Goal: Task Accomplishment & Management: Manage account settings

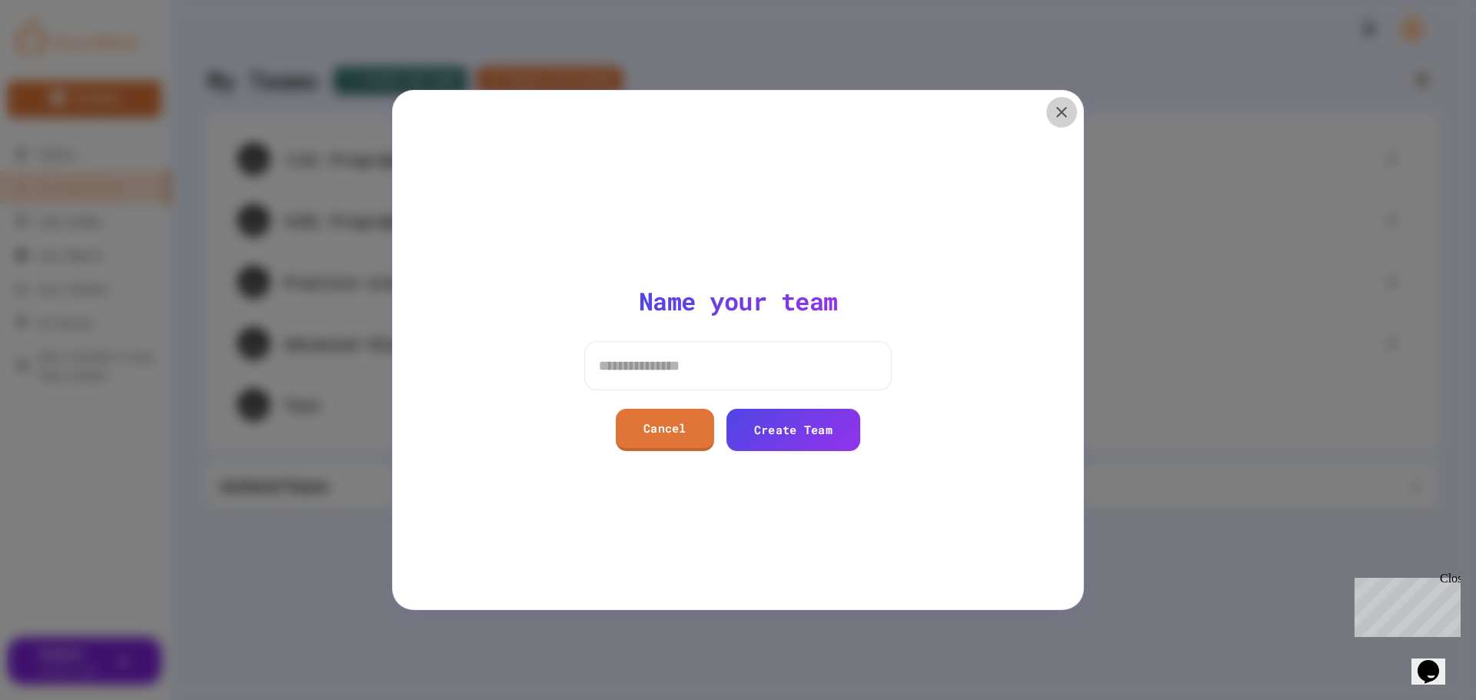
click at [1066, 116] on icon "button" at bounding box center [1061, 112] width 11 height 11
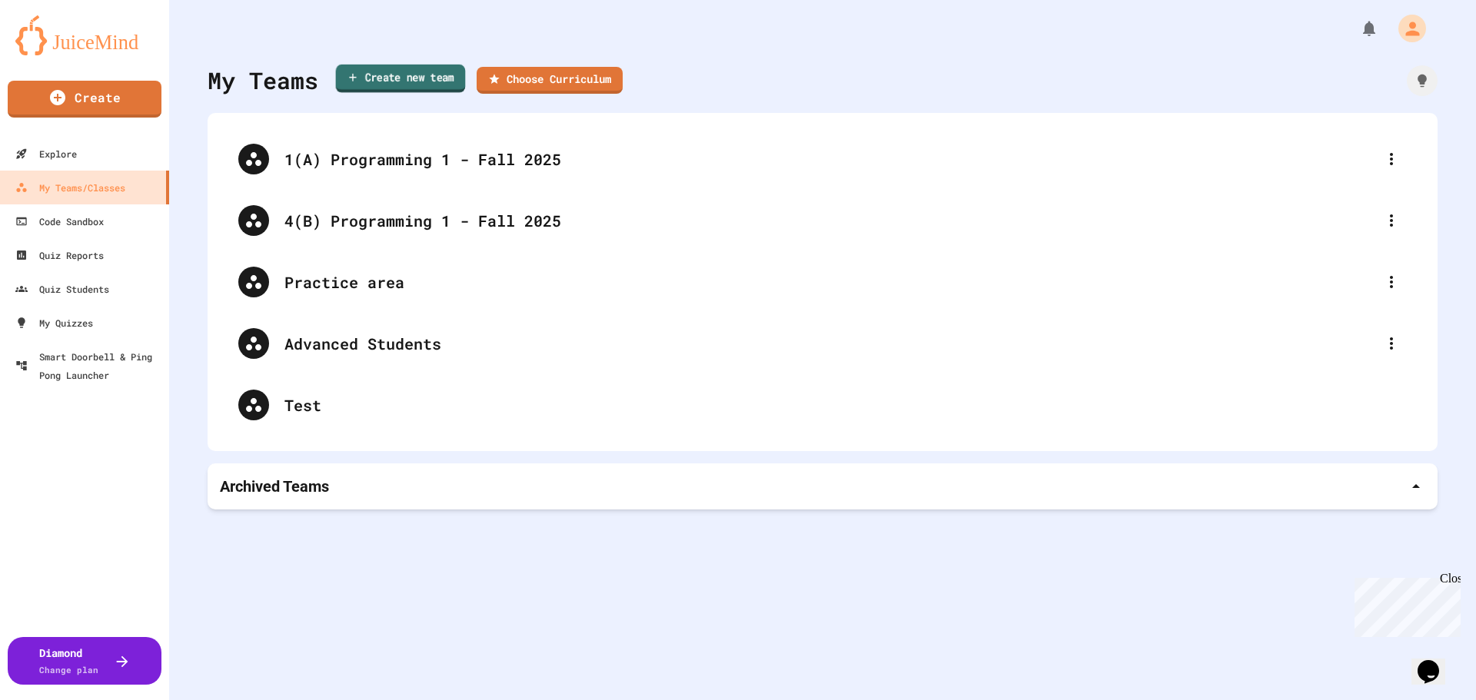
click at [397, 77] on link "Create new team" at bounding box center [401, 79] width 130 height 28
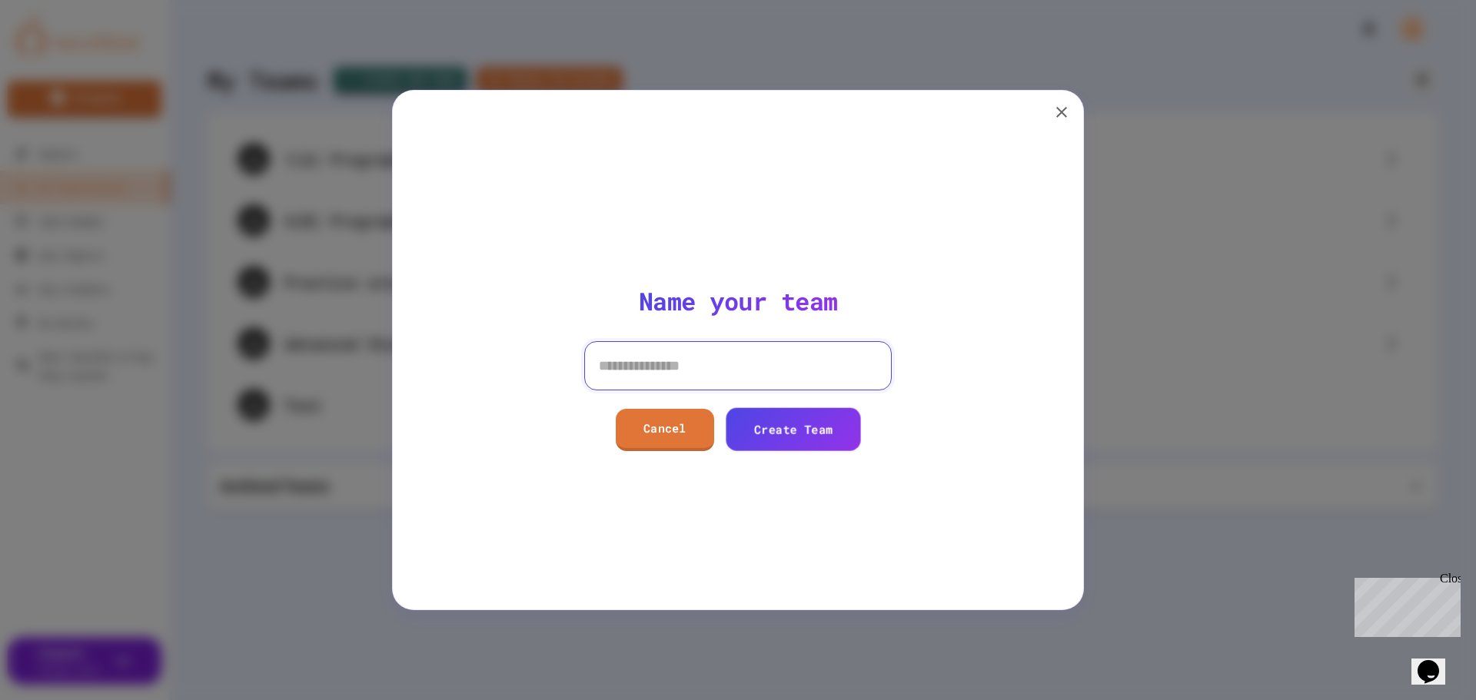
click at [640, 360] on input at bounding box center [738, 365] width 308 height 49
type input "*****"
click at [823, 425] on link "Create Team" at bounding box center [793, 429] width 132 height 44
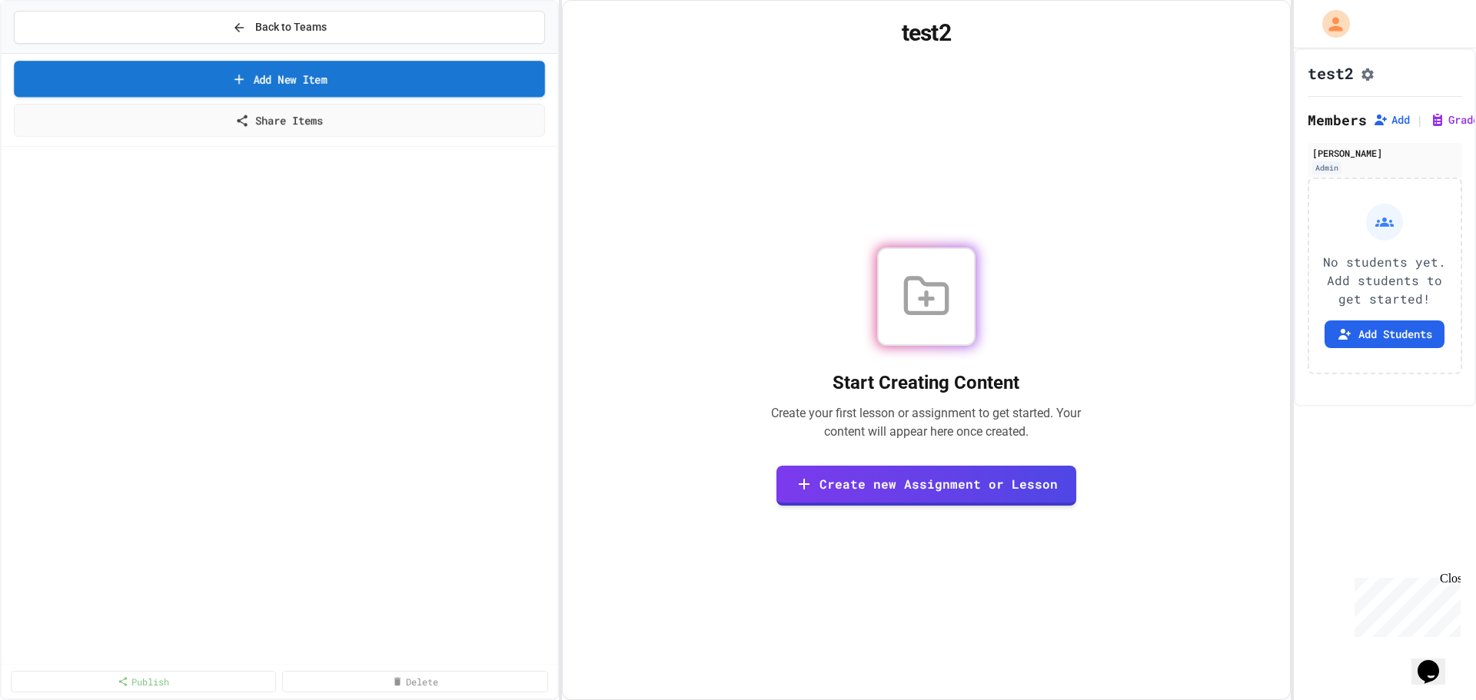
click at [299, 77] on link "Add New Item" at bounding box center [279, 79] width 530 height 36
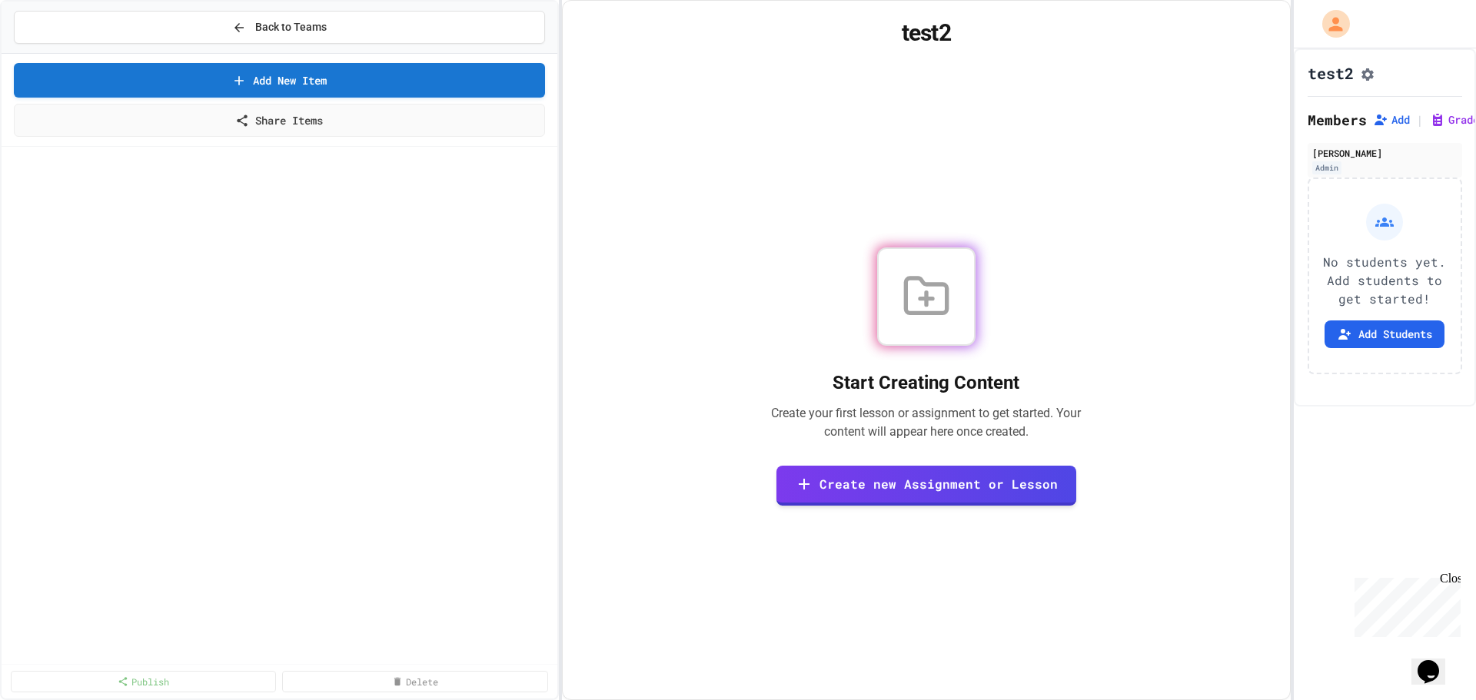
select select "**********"
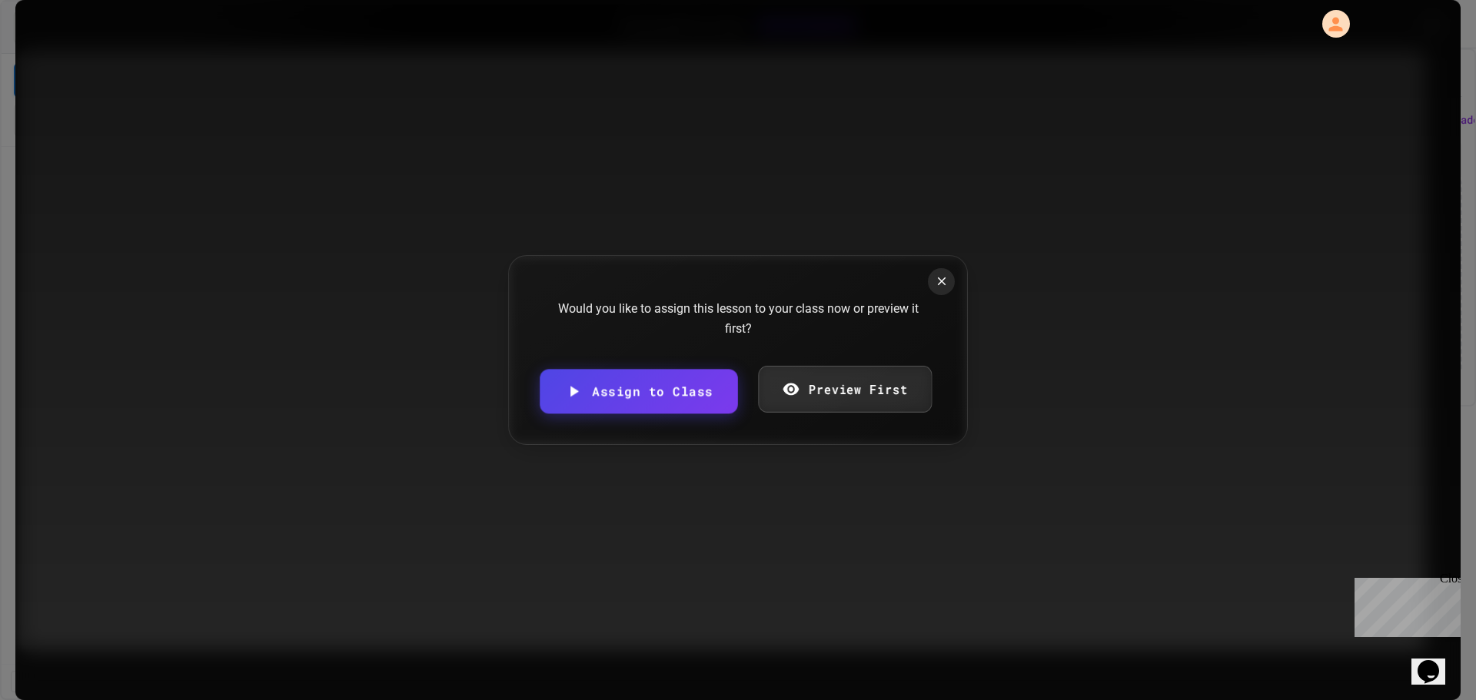
click at [823, 387] on link "Preview First" at bounding box center [845, 389] width 174 height 47
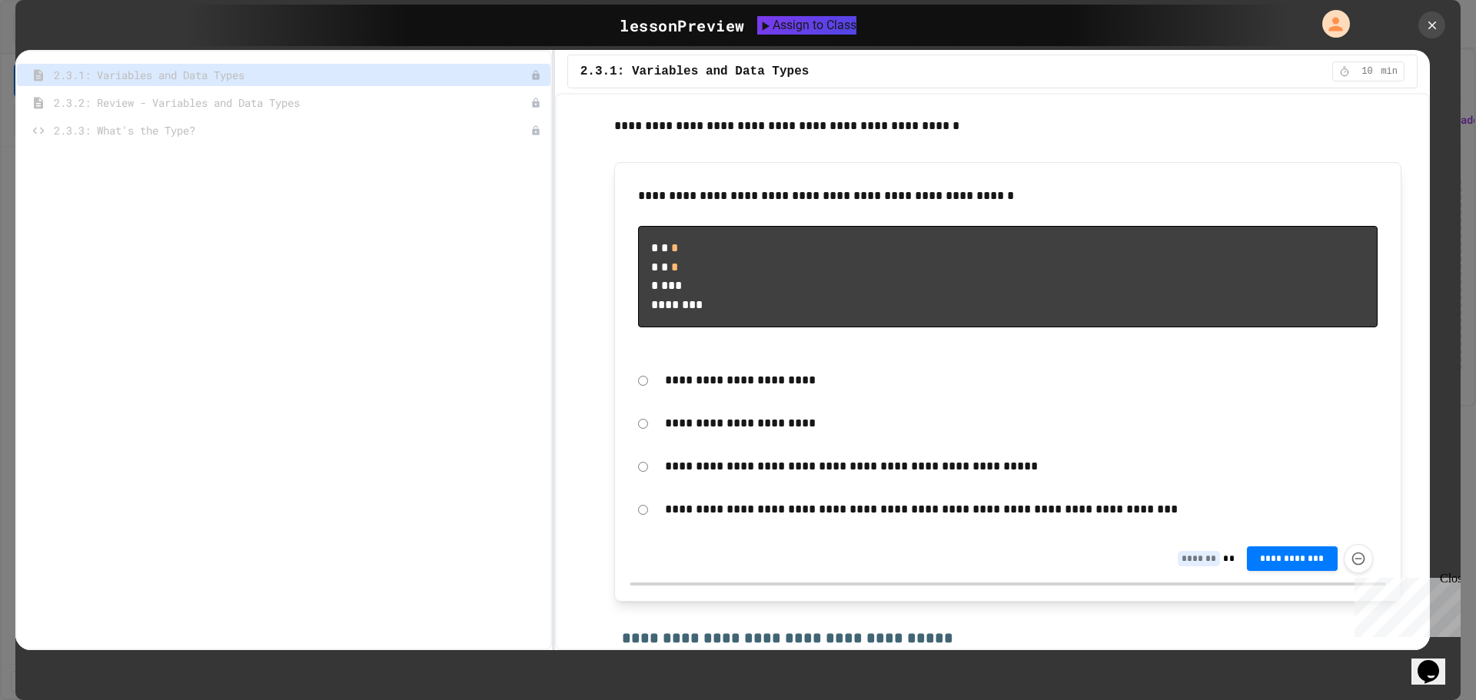
scroll to position [3229, 0]
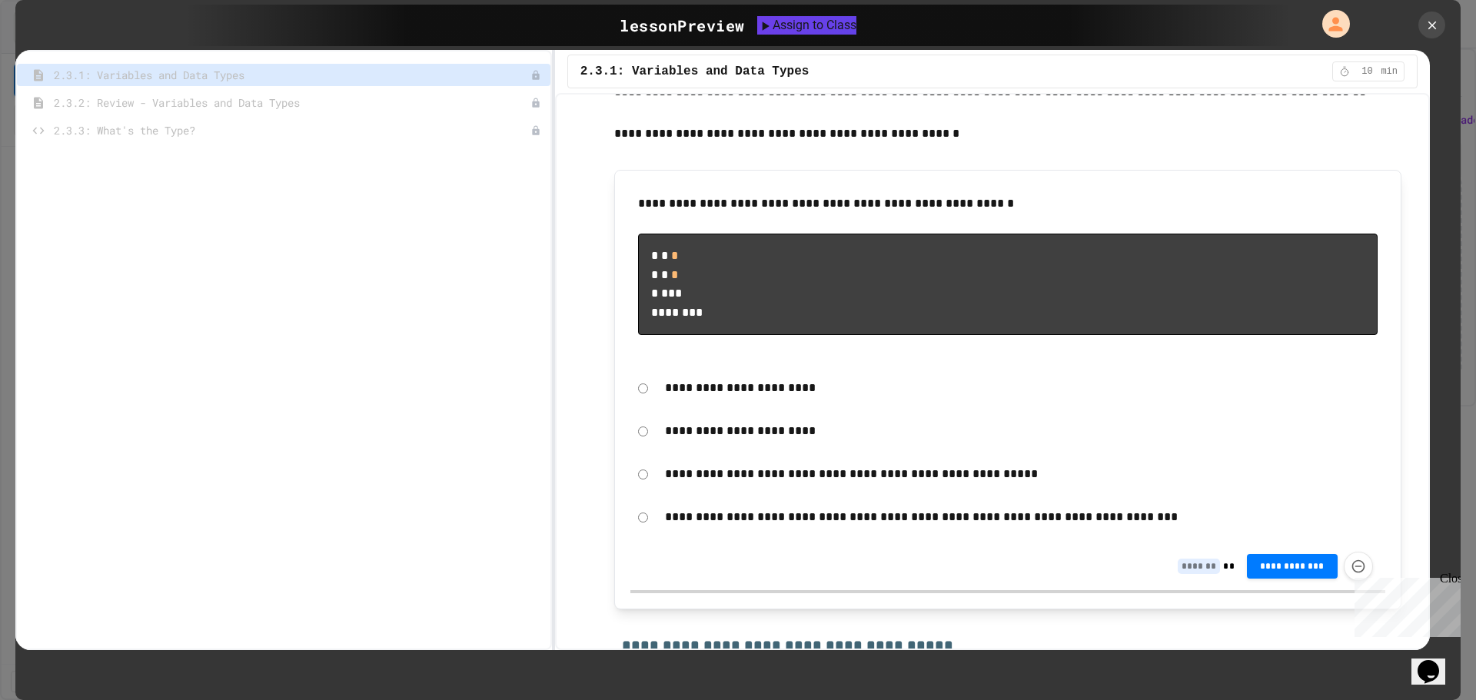
click at [639, 449] on div "**********" at bounding box center [1007, 431] width 755 height 35
click at [1280, 577] on button "**********" at bounding box center [1292, 565] width 91 height 25
type input "*"
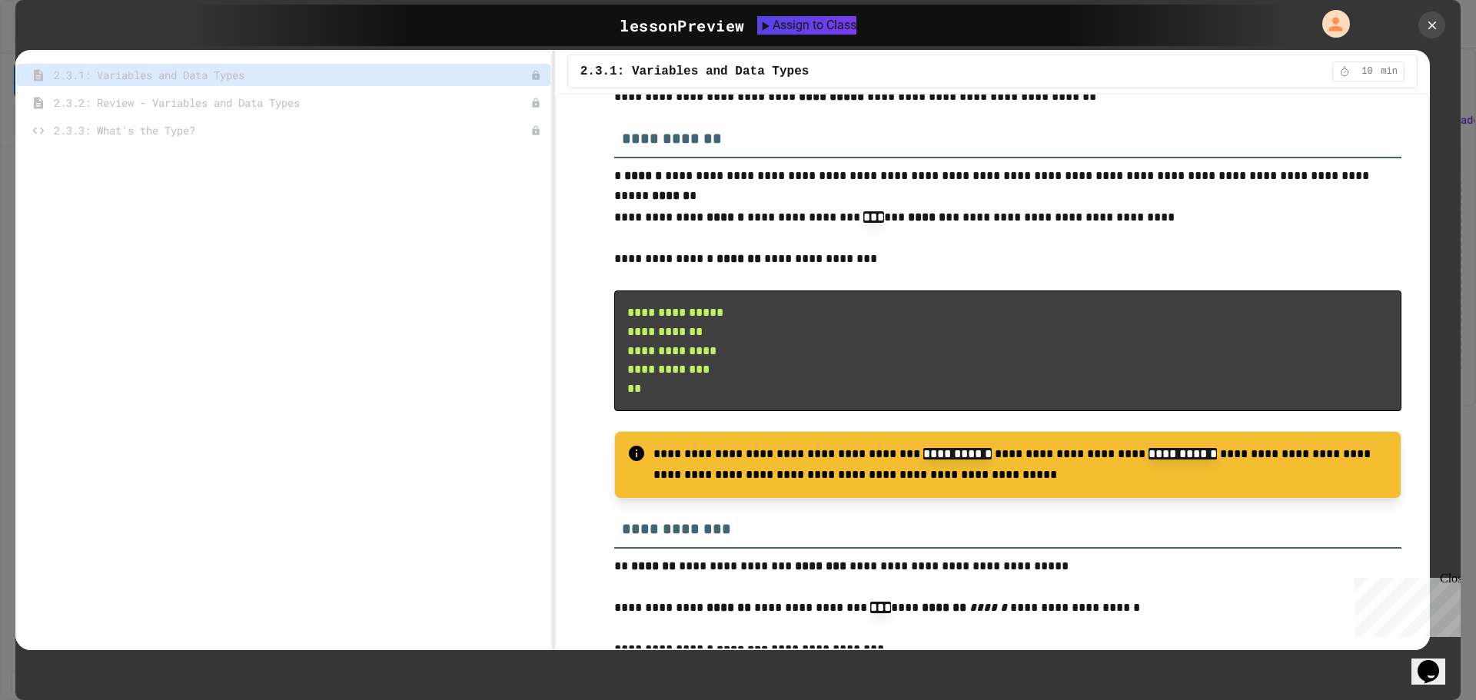
scroll to position [0, 0]
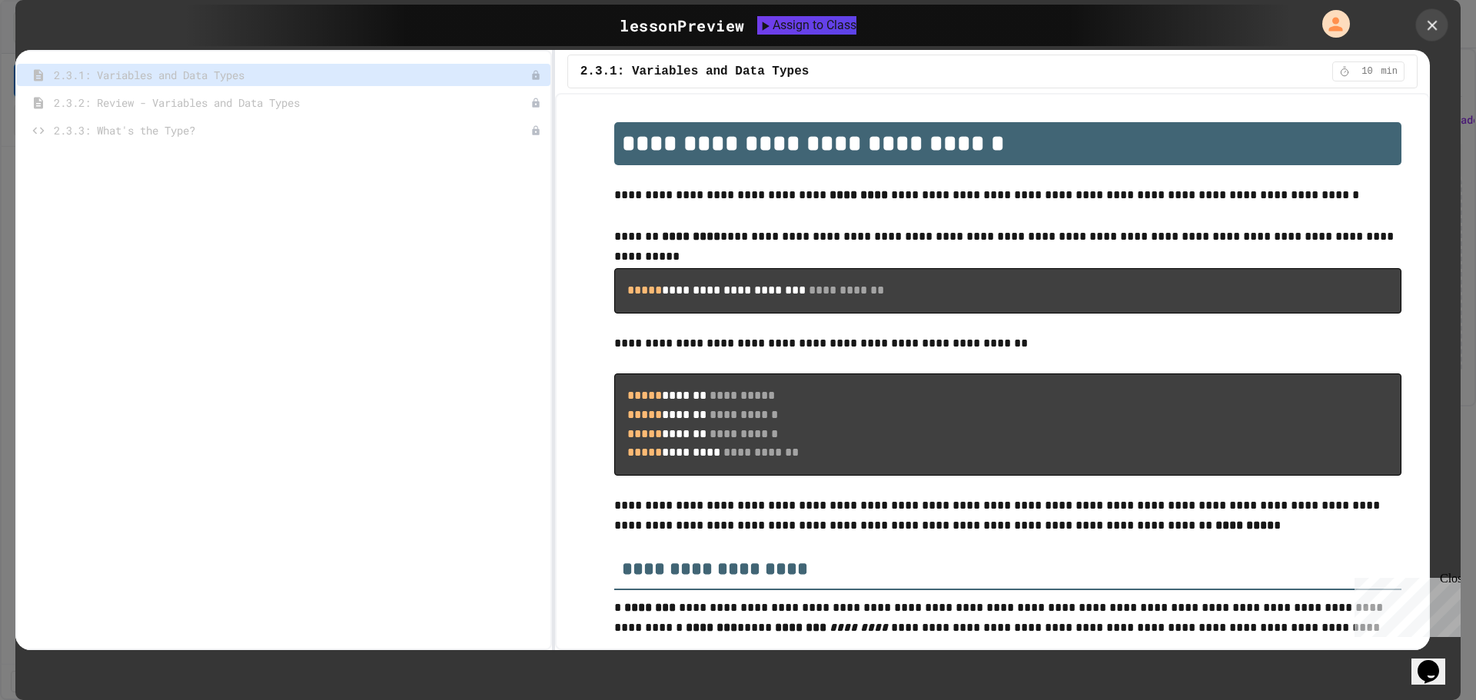
click at [1438, 30] on icon at bounding box center [1432, 25] width 17 height 17
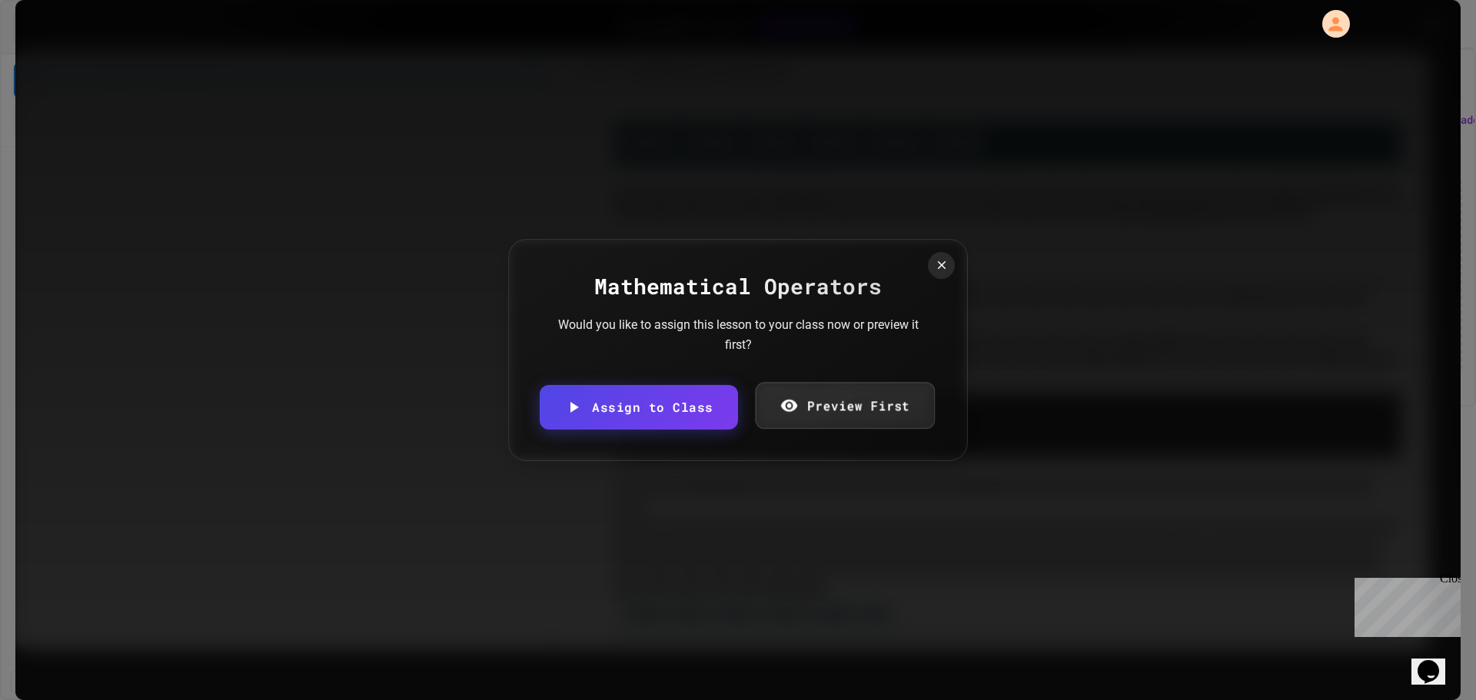
click at [855, 421] on link "Preview First" at bounding box center [844, 406] width 179 height 47
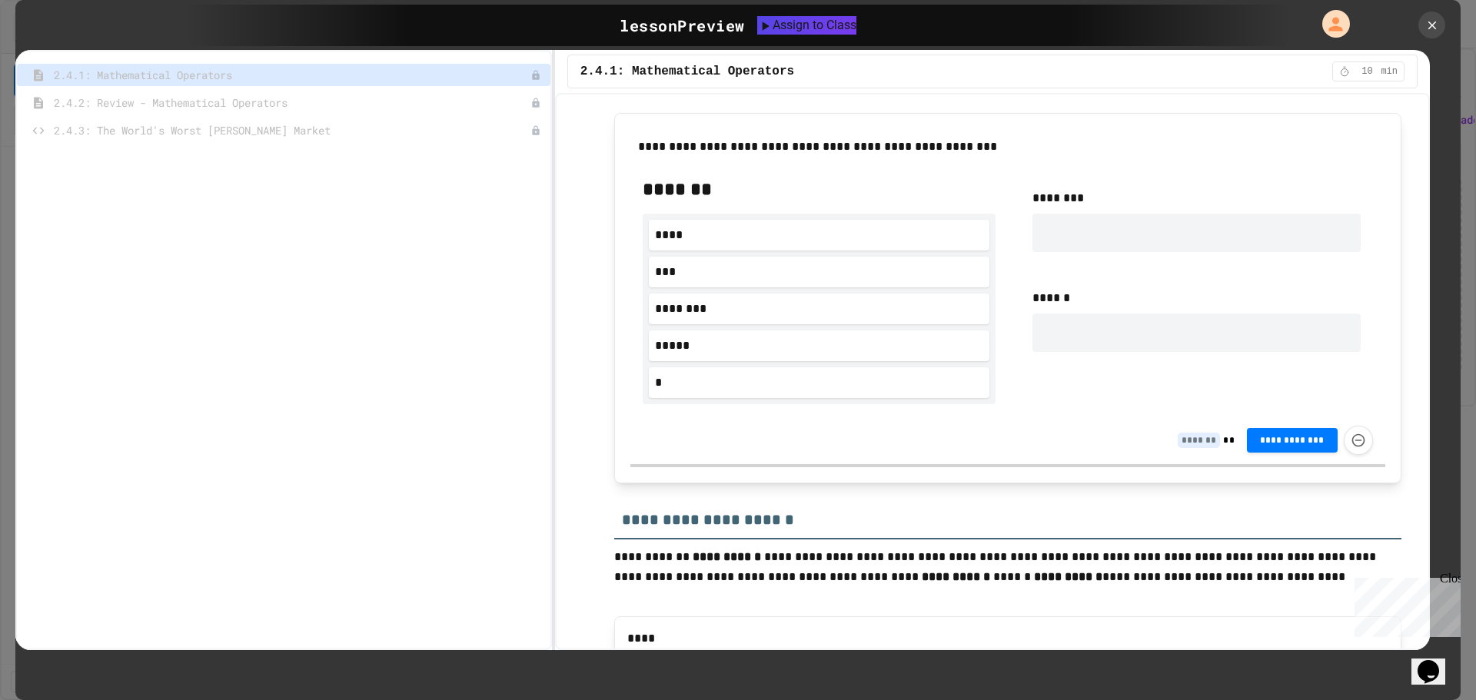
scroll to position [1538, 0]
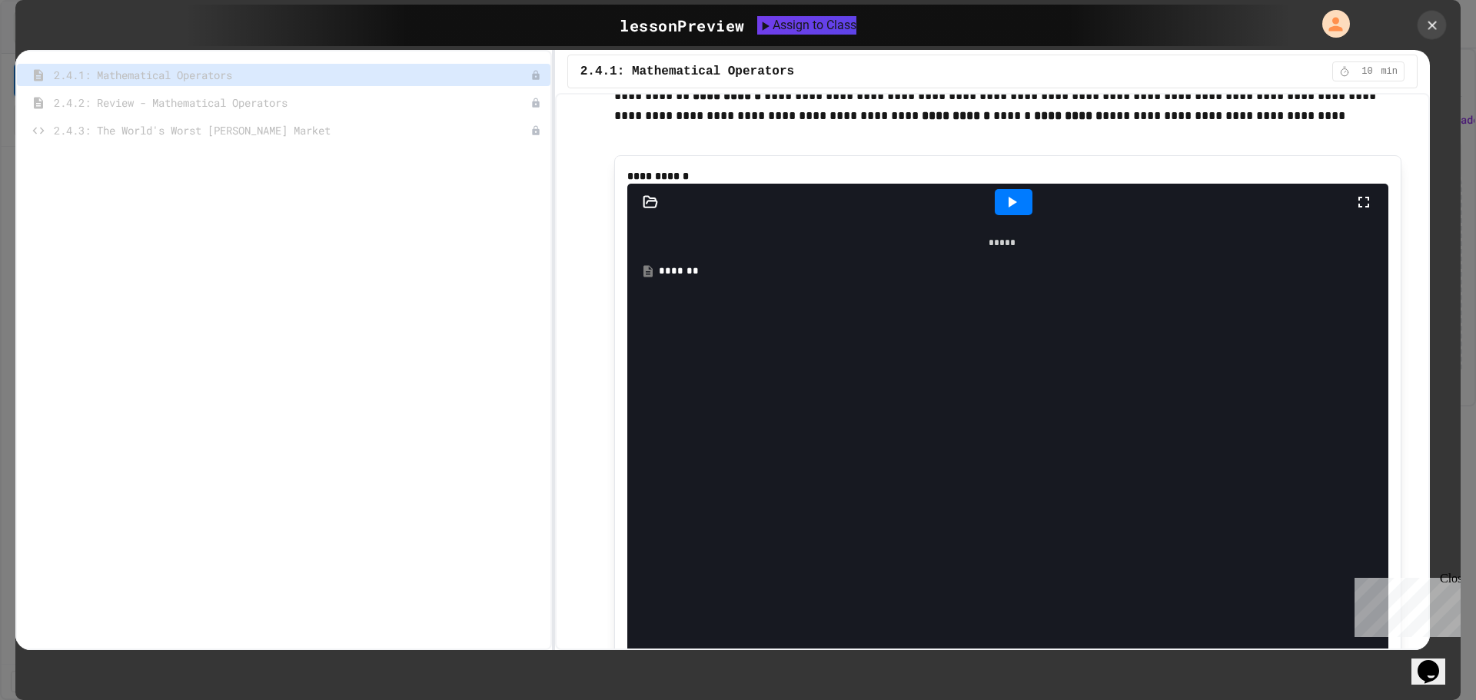
click at [1428, 30] on icon at bounding box center [1432, 25] width 15 height 15
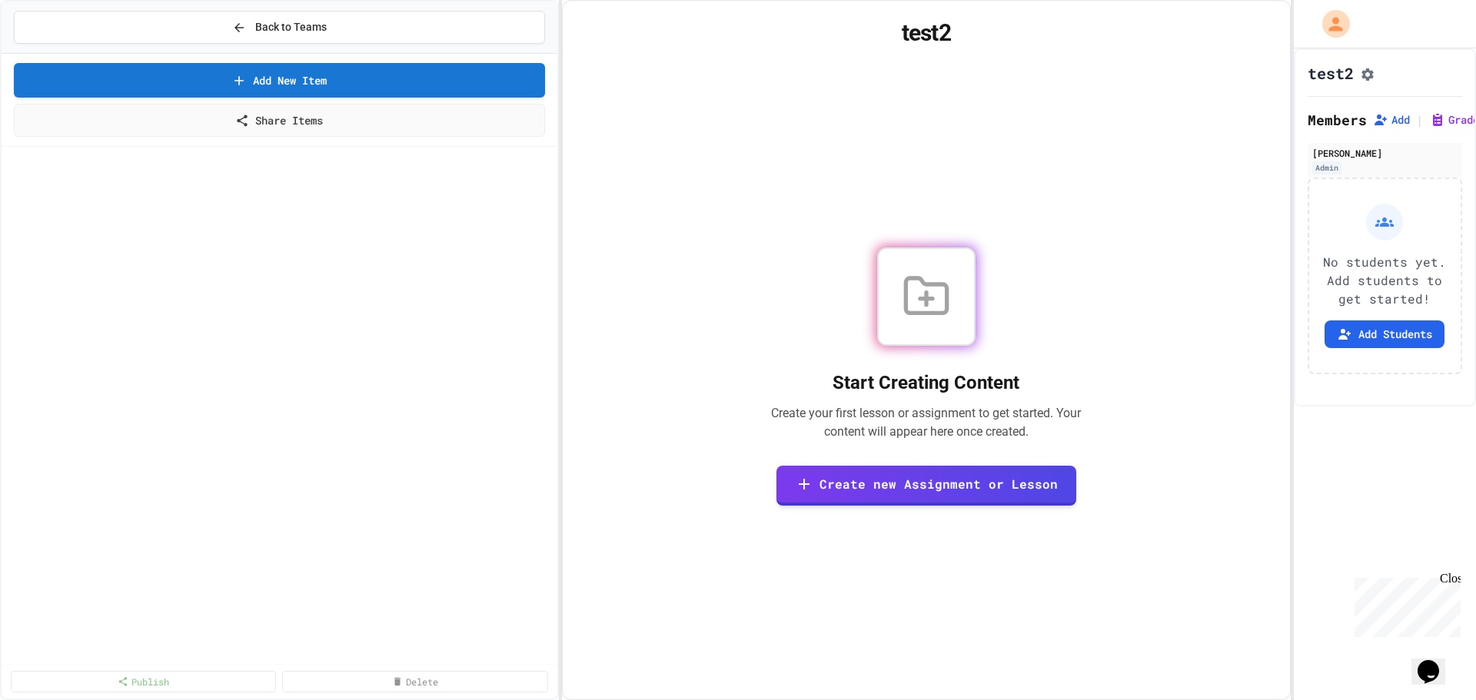
drag, startPoint x: 746, startPoint y: 478, endPoint x: 772, endPoint y: 472, distance: 26.9
click at [1161, 250] on div "Start Creating Content Create your first lesson or assignment to get started. Y…" at bounding box center [926, 376] width 690 height 610
click at [255, 31] on div "Back to Teams" at bounding box center [279, 27] width 95 height 16
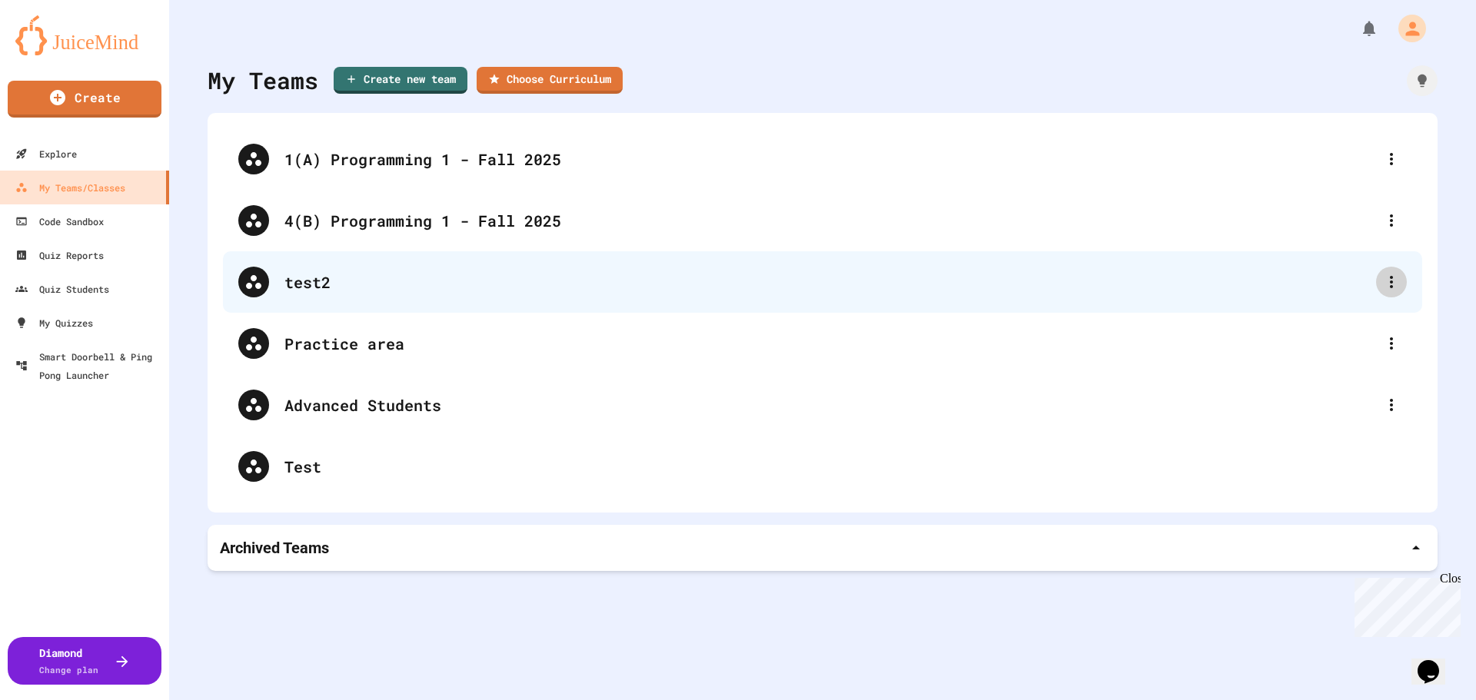
click at [1383, 284] on icon at bounding box center [1391, 282] width 18 height 18
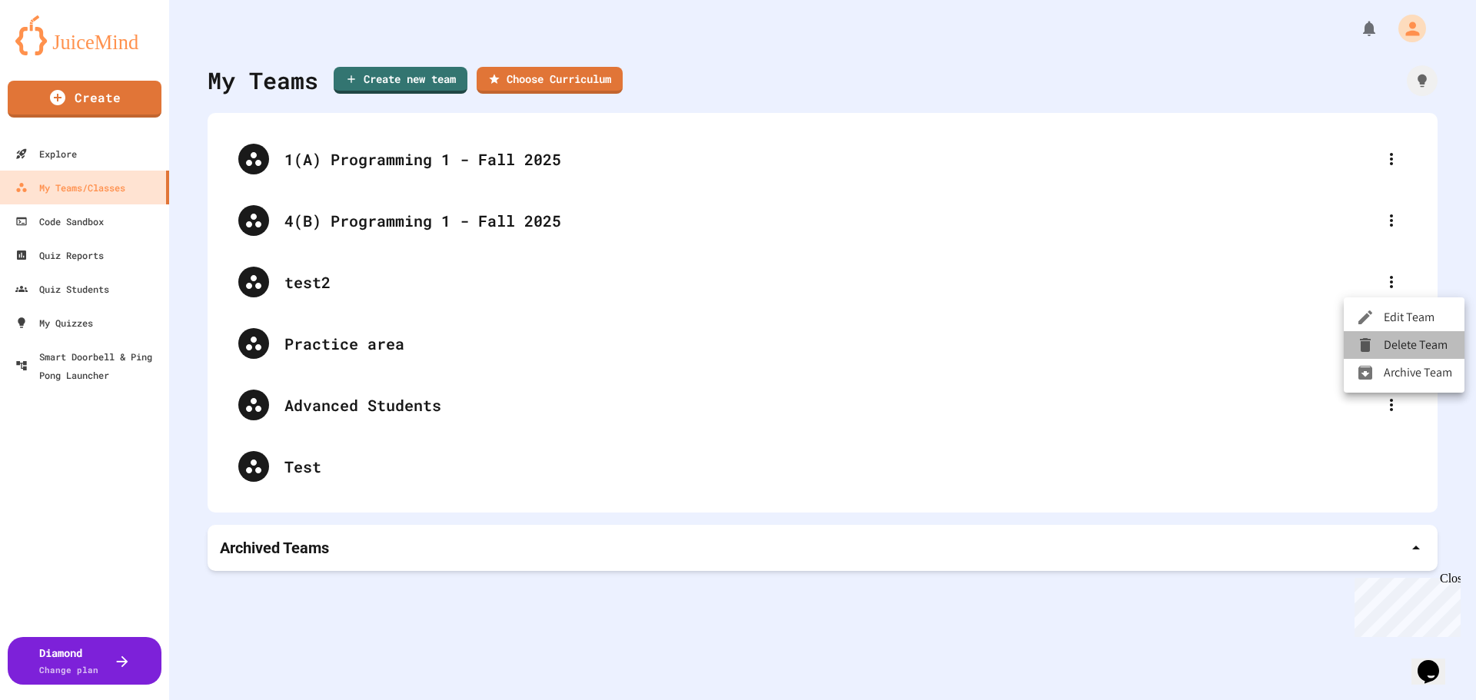
click at [1405, 353] on li "Delete Team" at bounding box center [1404, 345] width 121 height 28
